Goal: Task Accomplishment & Management: Manage account settings

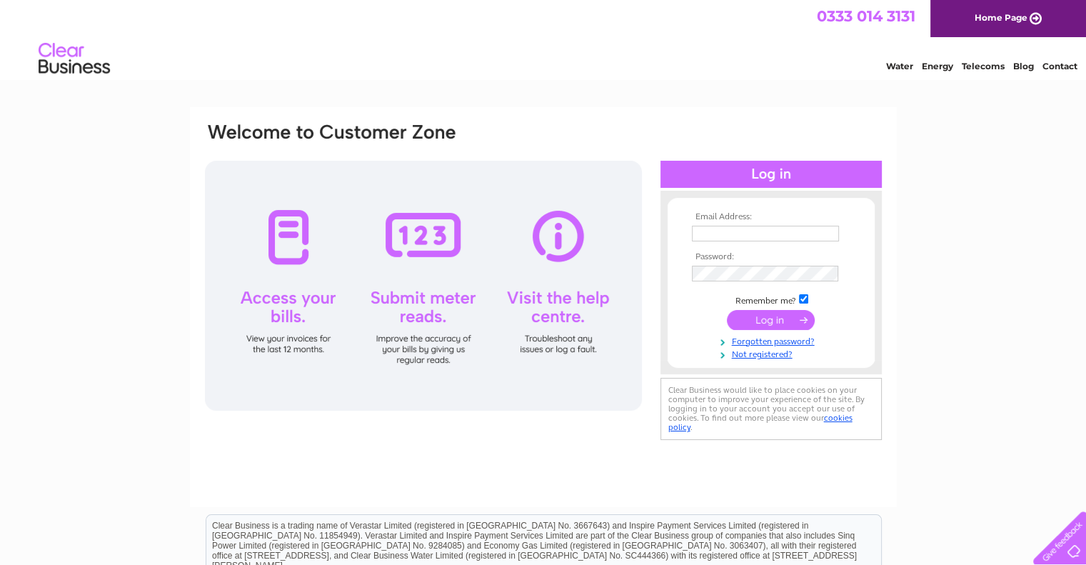
type input "[PERSON_NAME][EMAIL_ADDRESS][DOMAIN_NAME]"
click at [765, 316] on input "submit" at bounding box center [771, 320] width 88 height 20
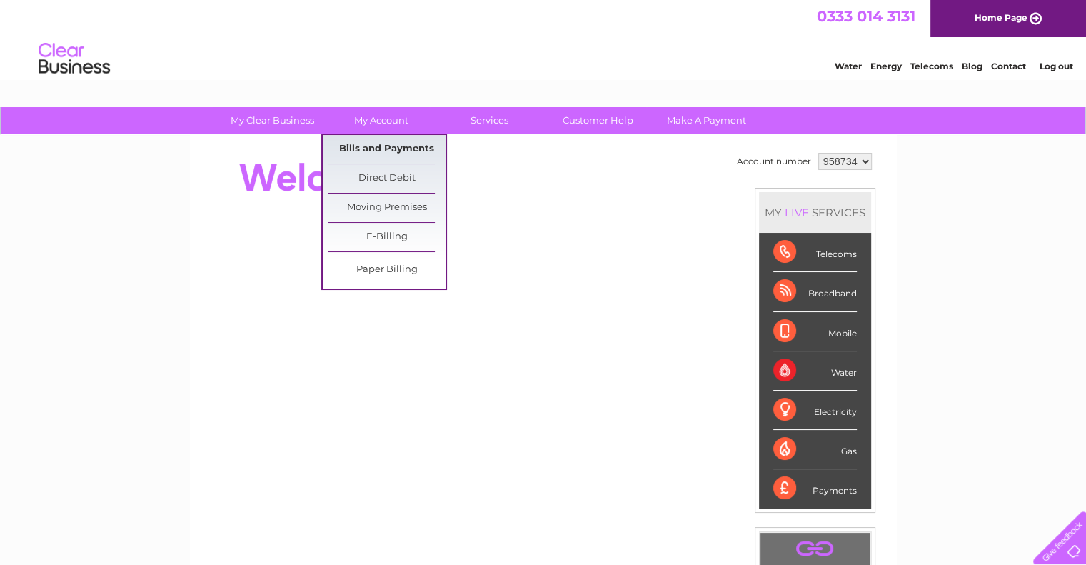
click at [363, 149] on link "Bills and Payments" at bounding box center [387, 149] width 118 height 29
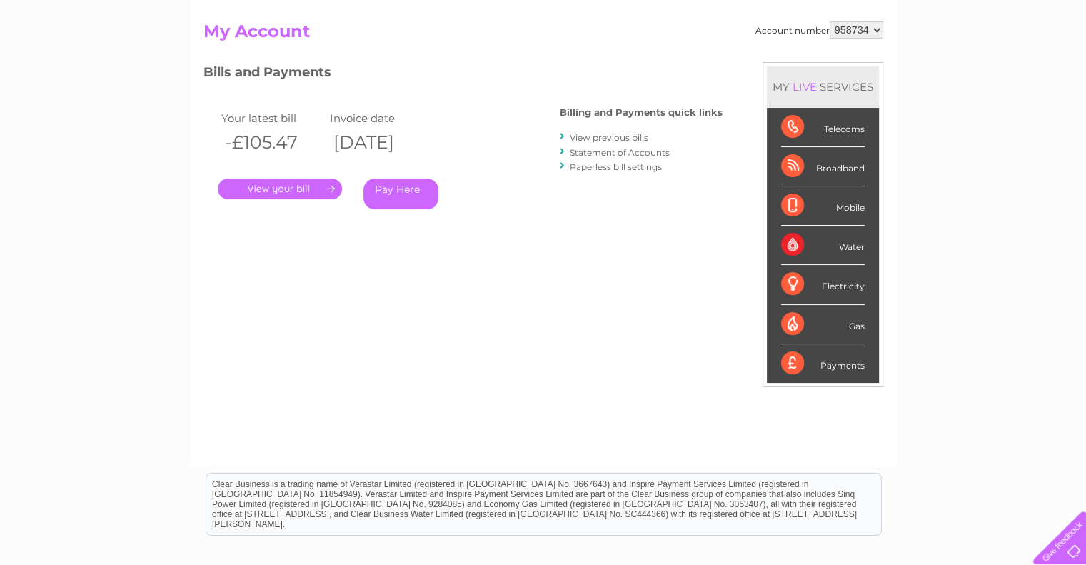
scroll to position [143, 0]
click at [300, 185] on link "." at bounding box center [280, 188] width 124 height 21
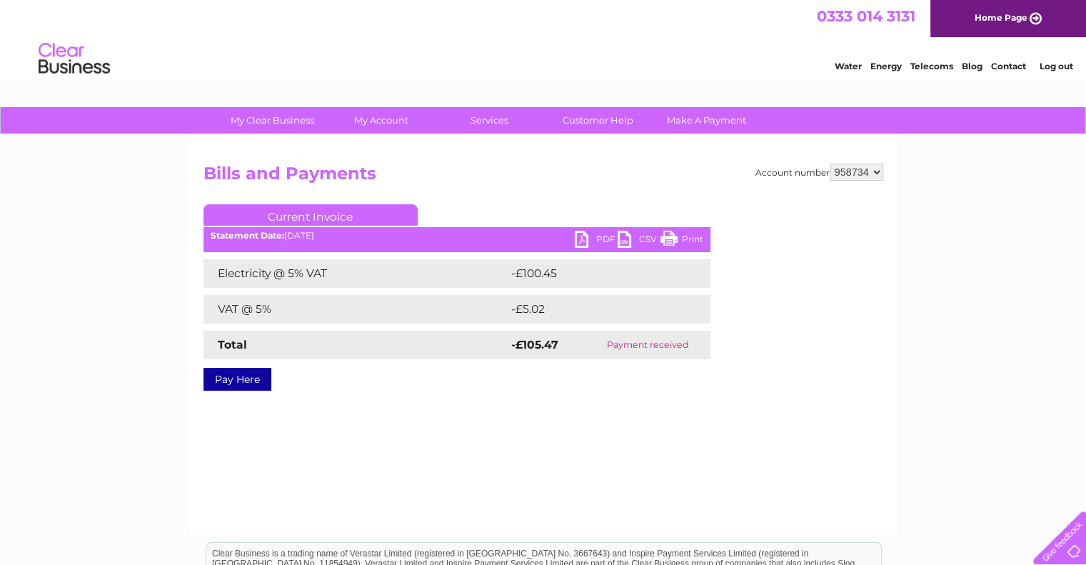
click at [582, 231] on link "PDF" at bounding box center [596, 241] width 43 height 21
click at [1003, 62] on link "Contact" at bounding box center [1008, 66] width 35 height 11
